Goal: Transaction & Acquisition: Obtain resource

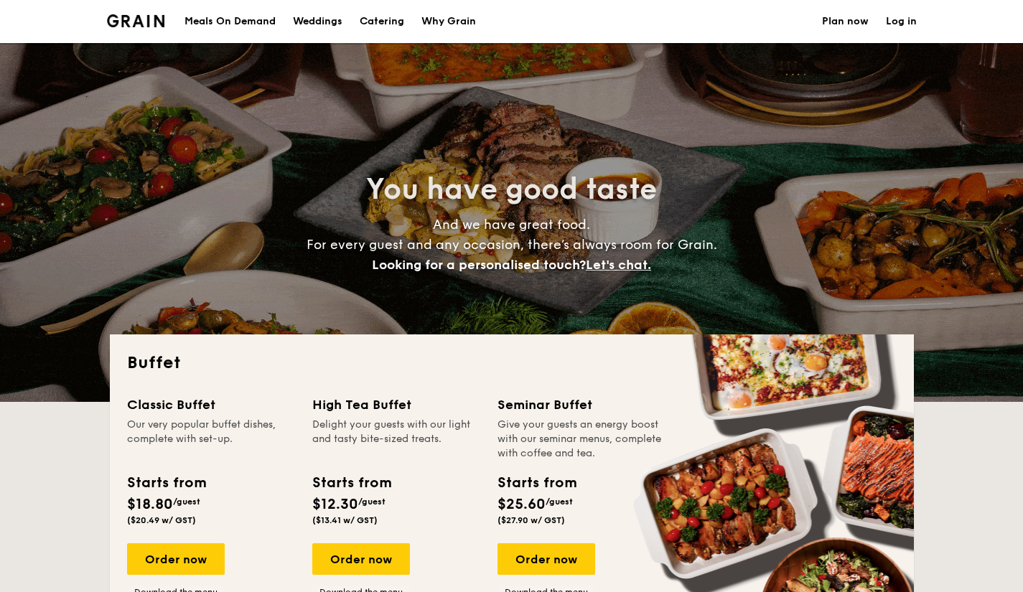
select select
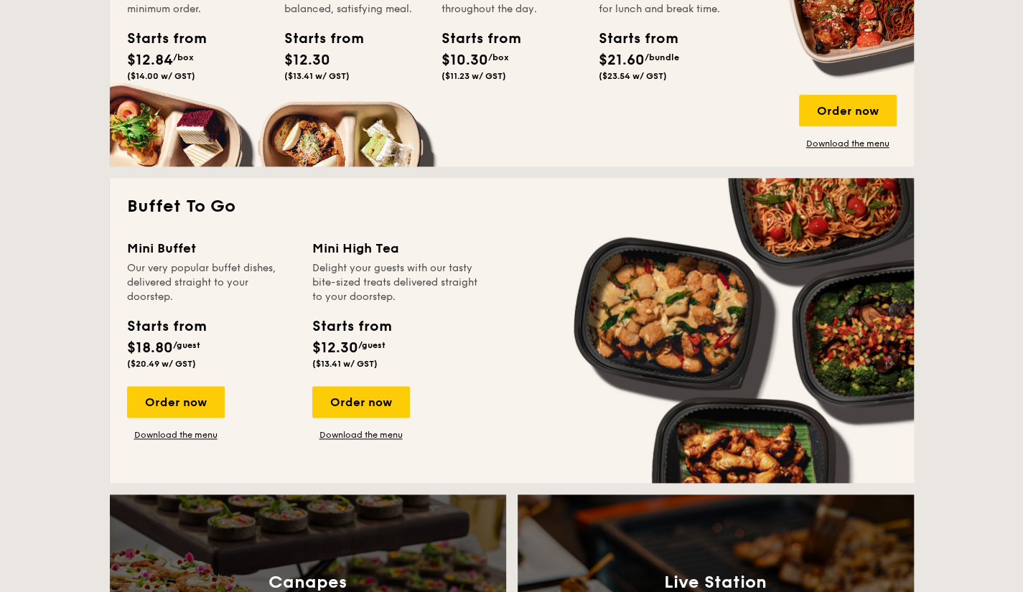
scroll to position [1220, 0]
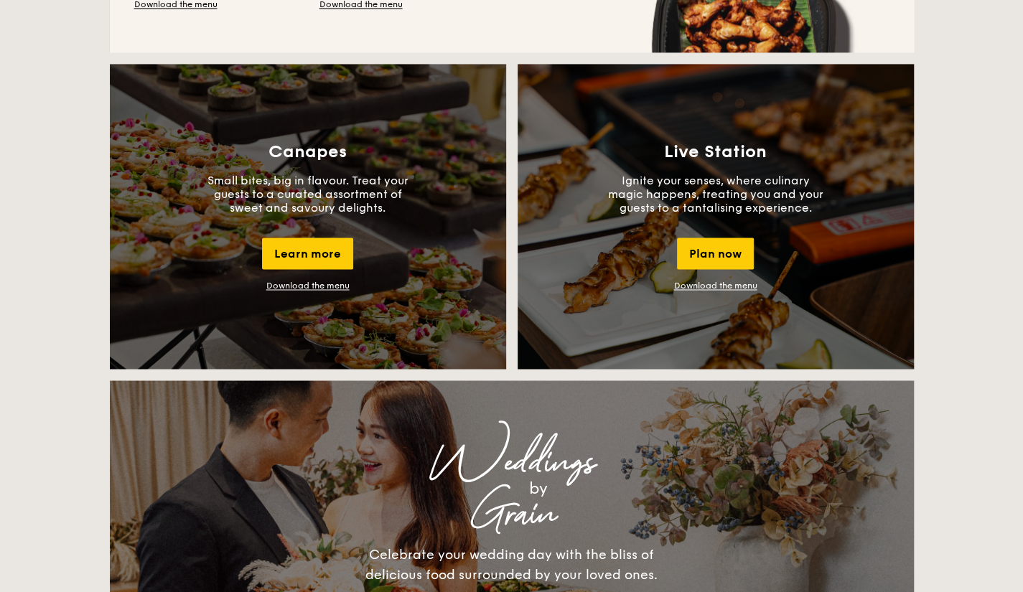
click at [333, 285] on link "Download the menu" at bounding box center [307, 286] width 83 height 10
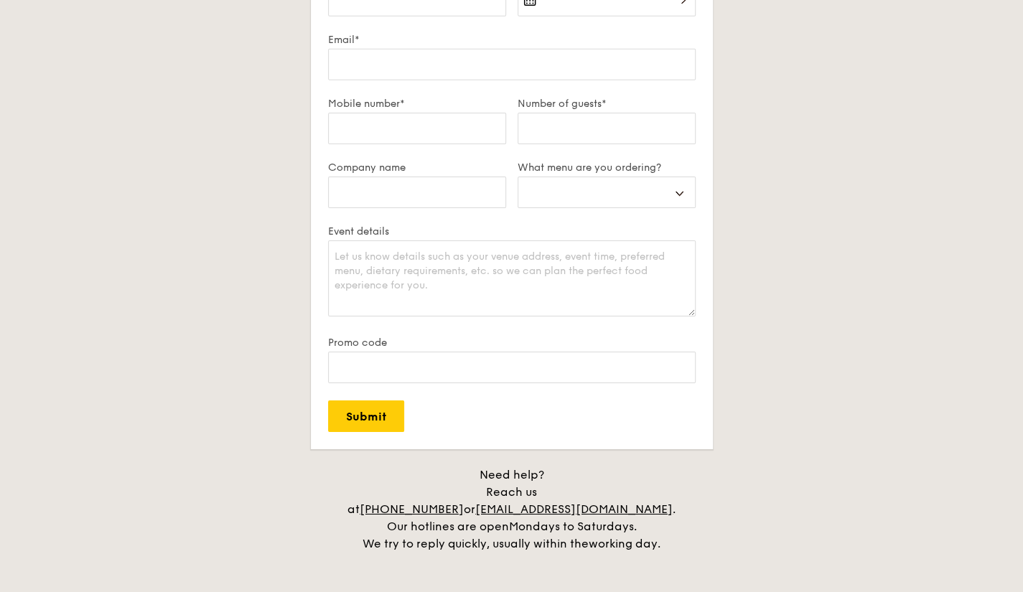
scroll to position [2904, 0]
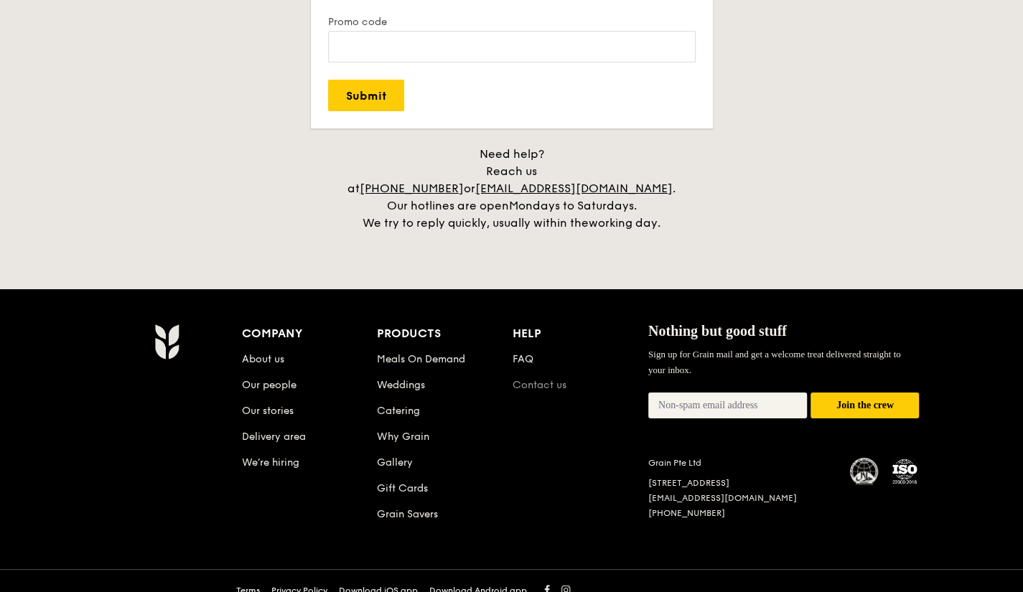
click at [522, 379] on link "Contact us" at bounding box center [539, 385] width 54 height 12
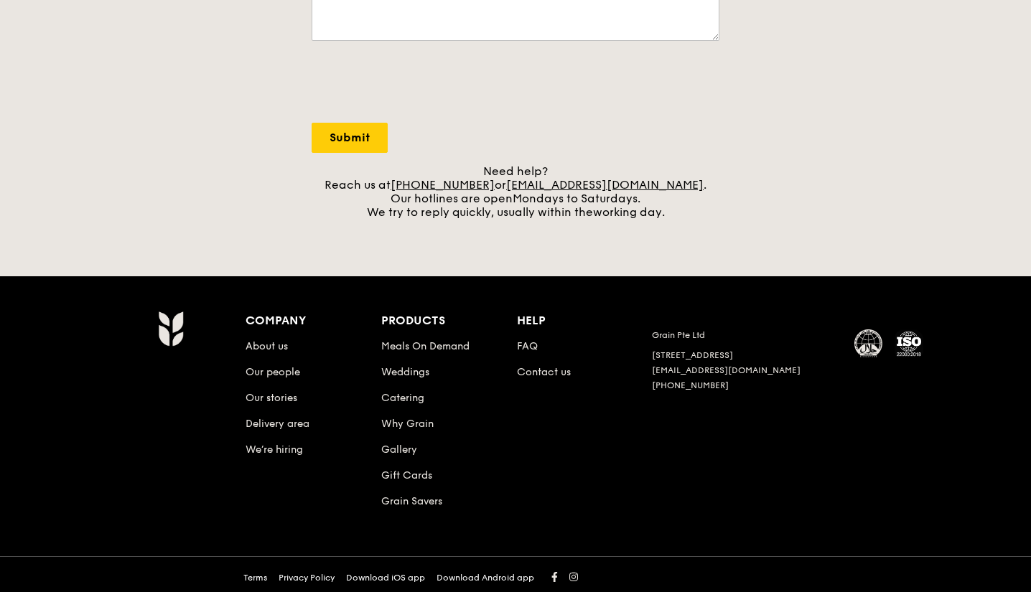
scroll to position [487, 0]
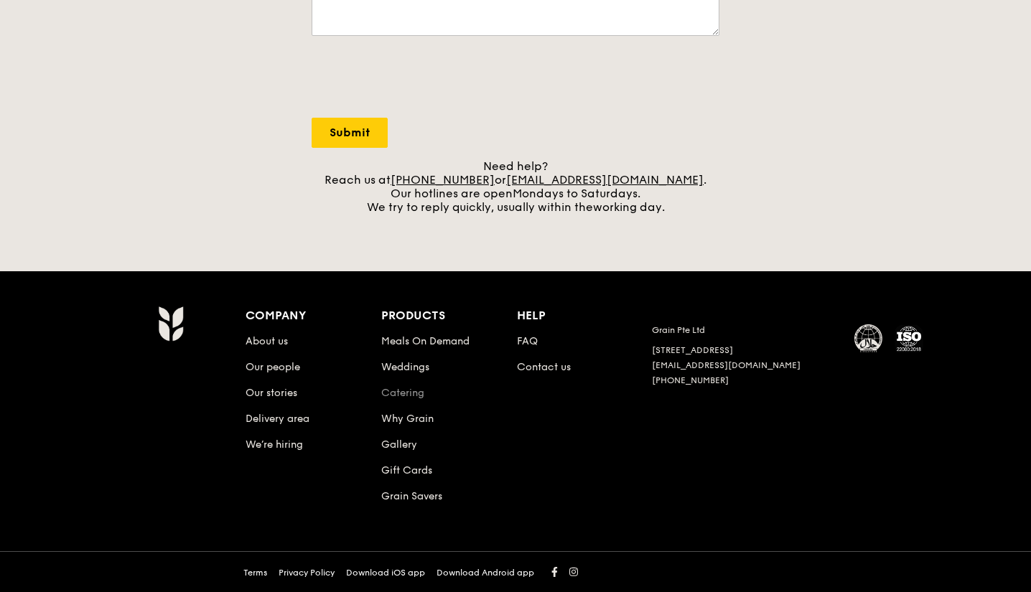
click at [401, 398] on link "Catering" at bounding box center [402, 393] width 43 height 12
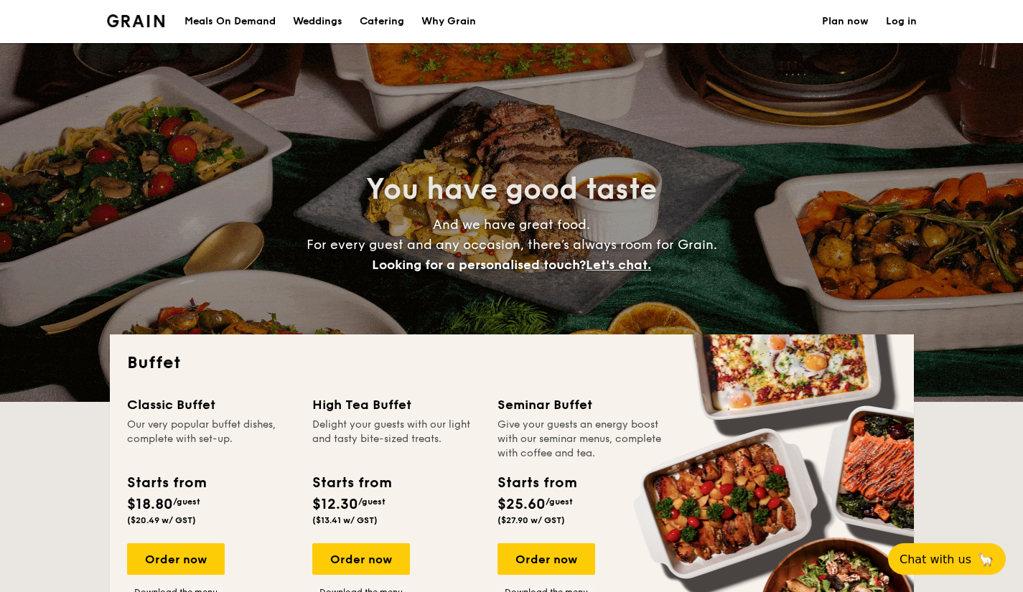
select select
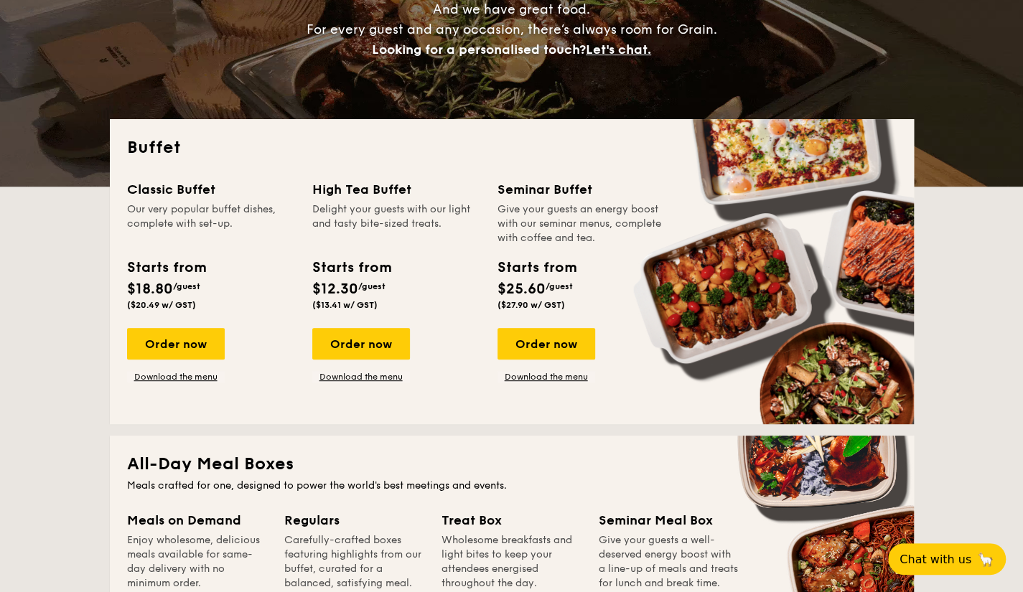
scroll to position [359, 0]
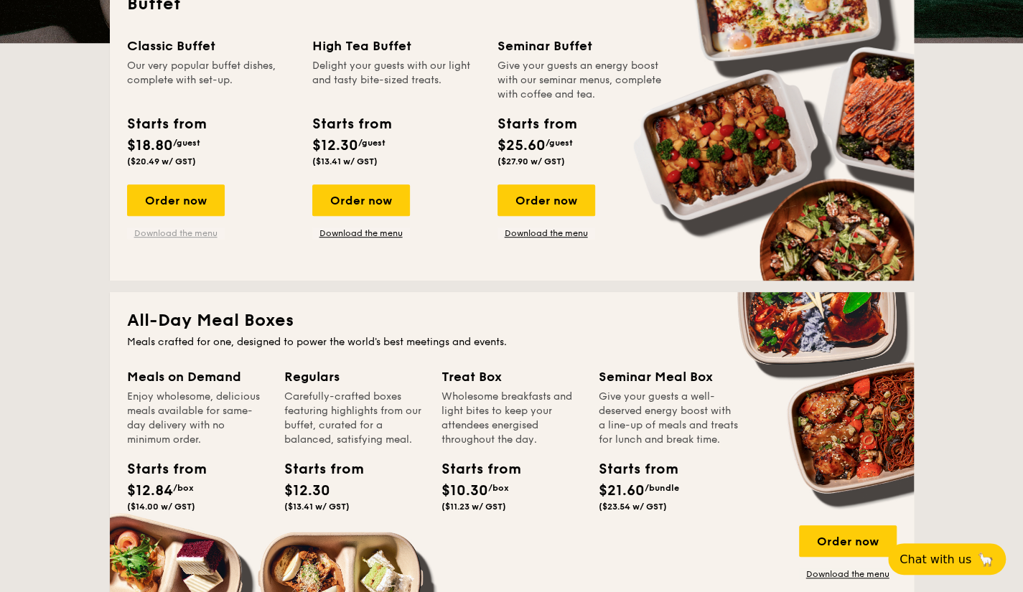
click at [201, 238] on link "Download the menu" at bounding box center [176, 232] width 98 height 11
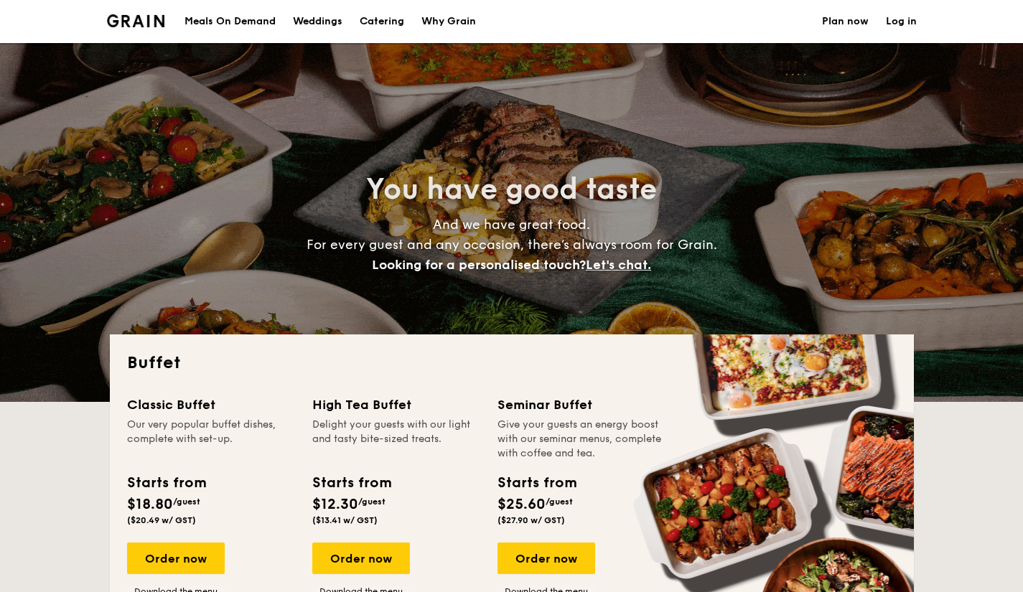
select select
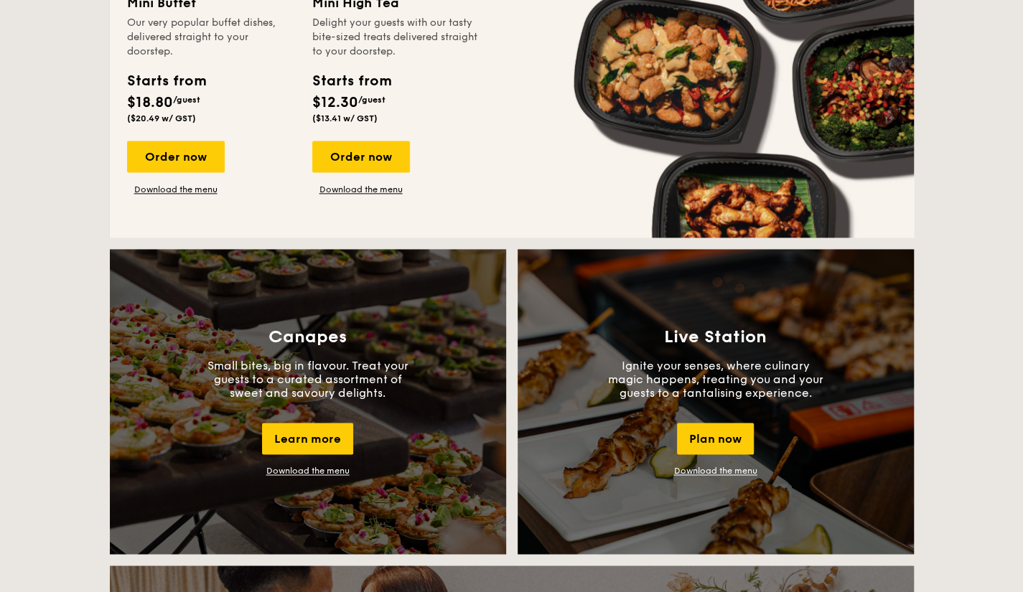
scroll to position [1220, 0]
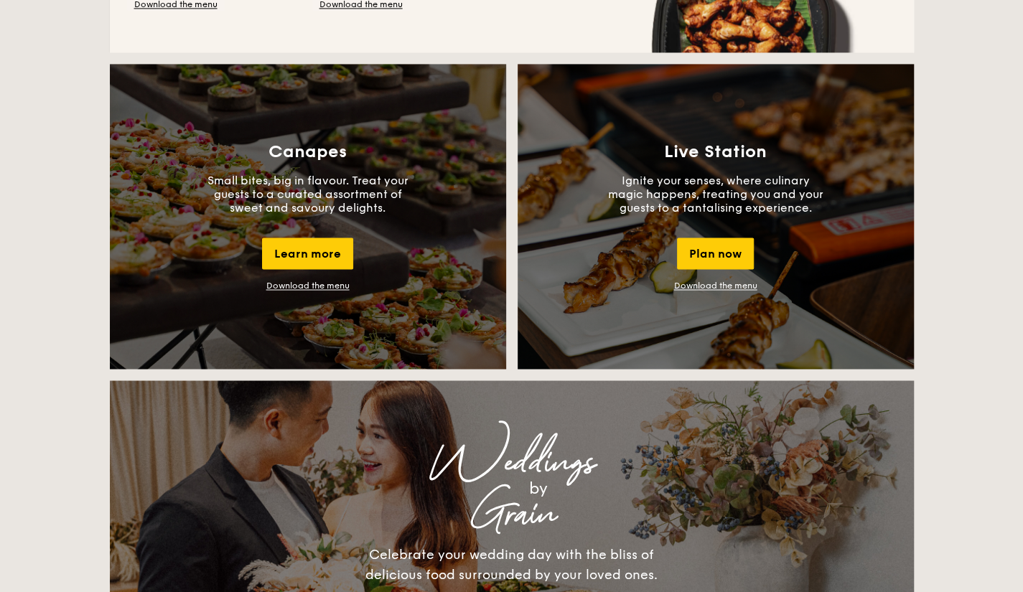
click at [300, 288] on link "Download the menu" at bounding box center [307, 286] width 83 height 10
